Goal: Transaction & Acquisition: Subscribe to service/newsletter

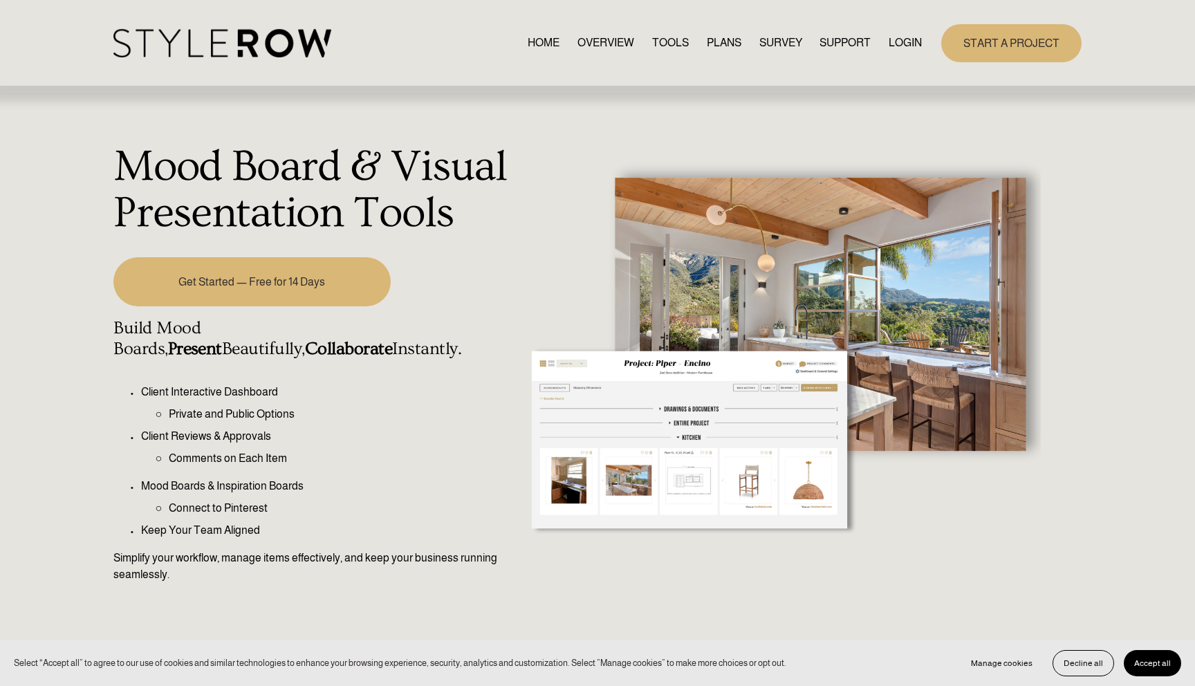
click at [610, 52] on link "OVERVIEW" at bounding box center [605, 43] width 57 height 19
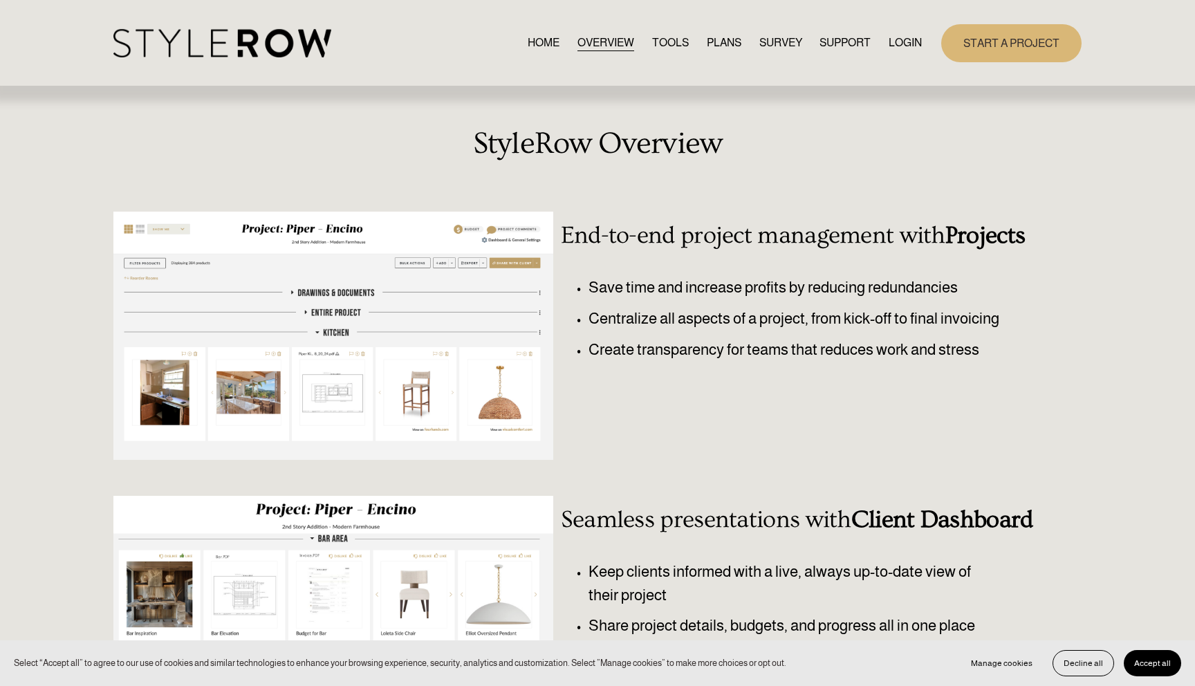
click at [696, 44] on nav "HOME OVERVIEW TOOLS PLANS SURVEY SUPPORT QUESTIONS FEATURED STYLEBOARD RESOURCE…" at bounding box center [724, 43] width 394 height 19
click at [711, 44] on link "PLANS" at bounding box center [724, 43] width 35 height 19
